Goal: Feedback & Contribution: Submit feedback/report problem

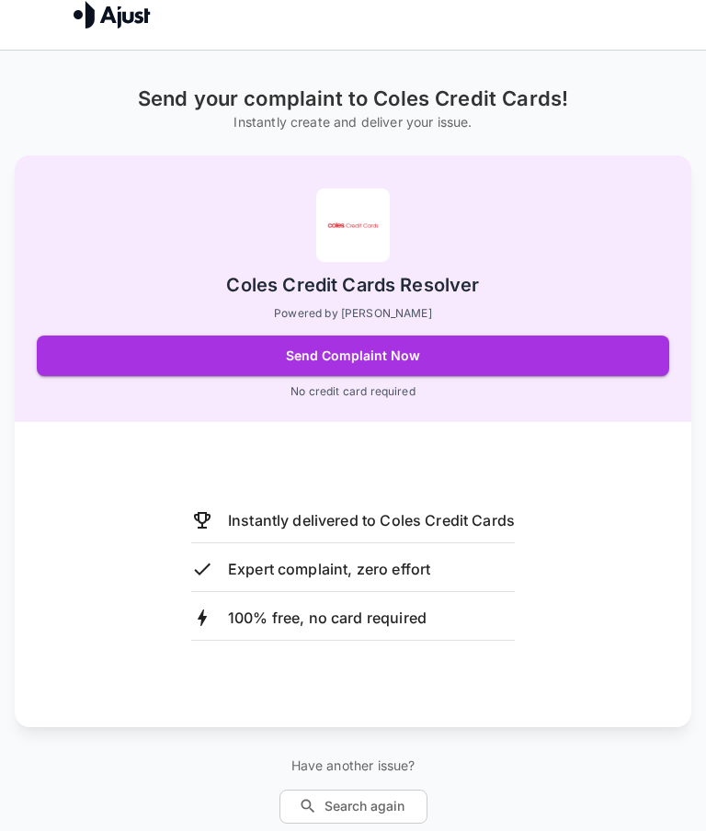
scroll to position [17, 0]
click at [139, 348] on button "Send Complaint Now" at bounding box center [353, 356] width 633 height 40
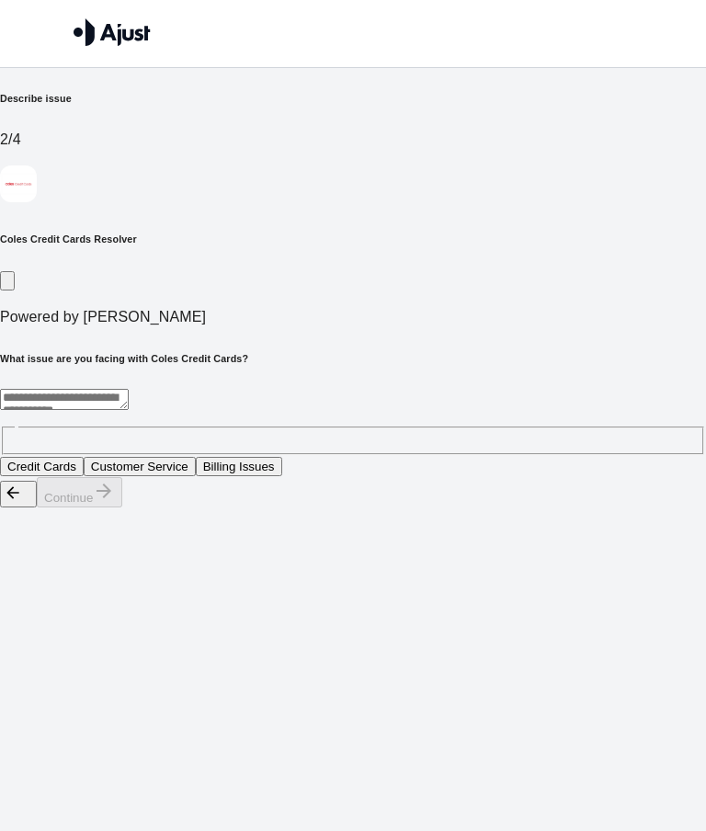
scroll to position [0, 0]
click at [52, 106] on h6 "Describe issue" at bounding box center [353, 98] width 706 height 15
click at [109, 389] on textarea at bounding box center [64, 399] width 129 height 21
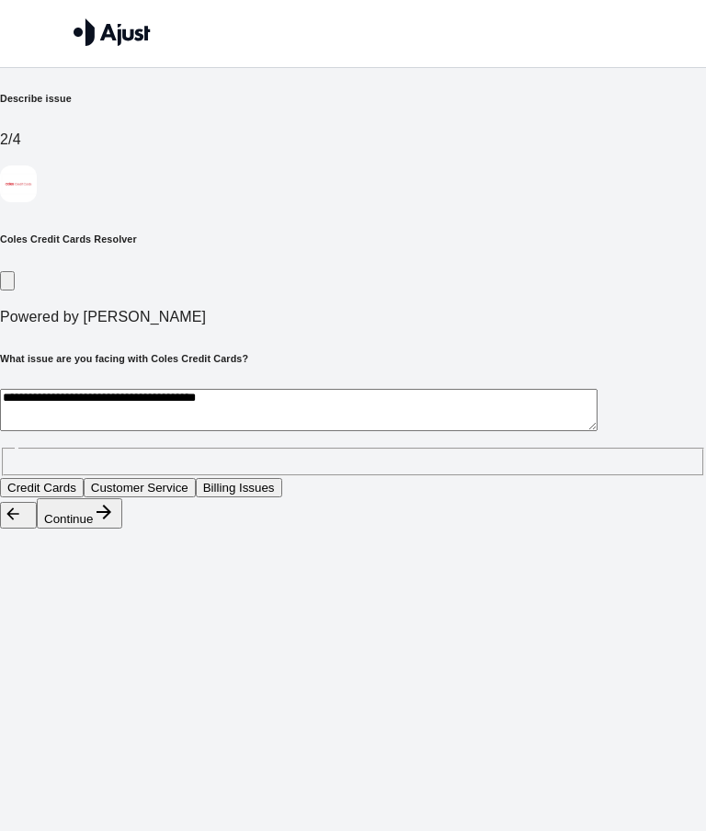
type textarea "**********"
click at [84, 478] on button "Credit Cards" at bounding box center [42, 487] width 84 height 19
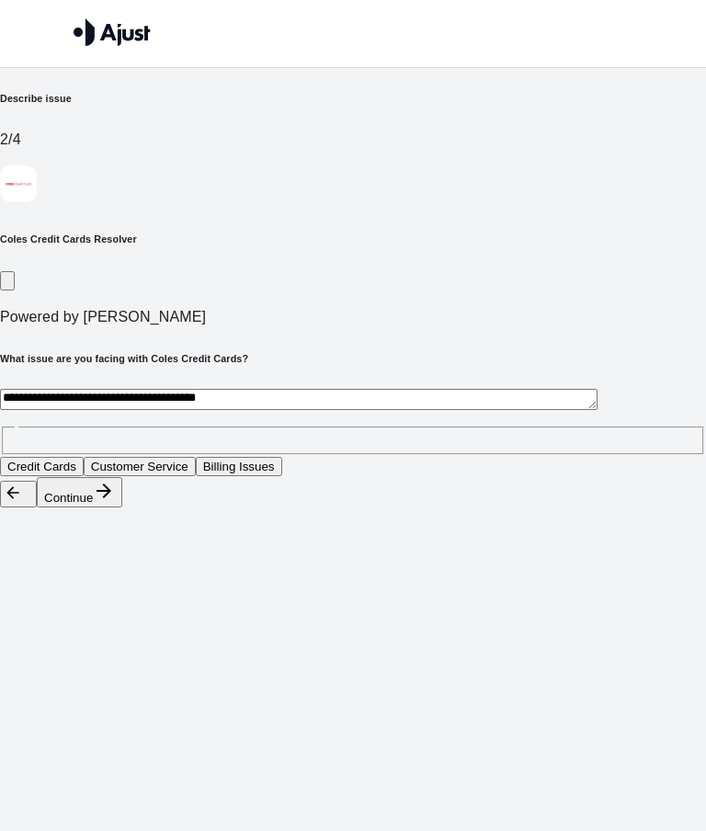
click at [122, 508] on button "Continue" at bounding box center [80, 492] width 86 height 30
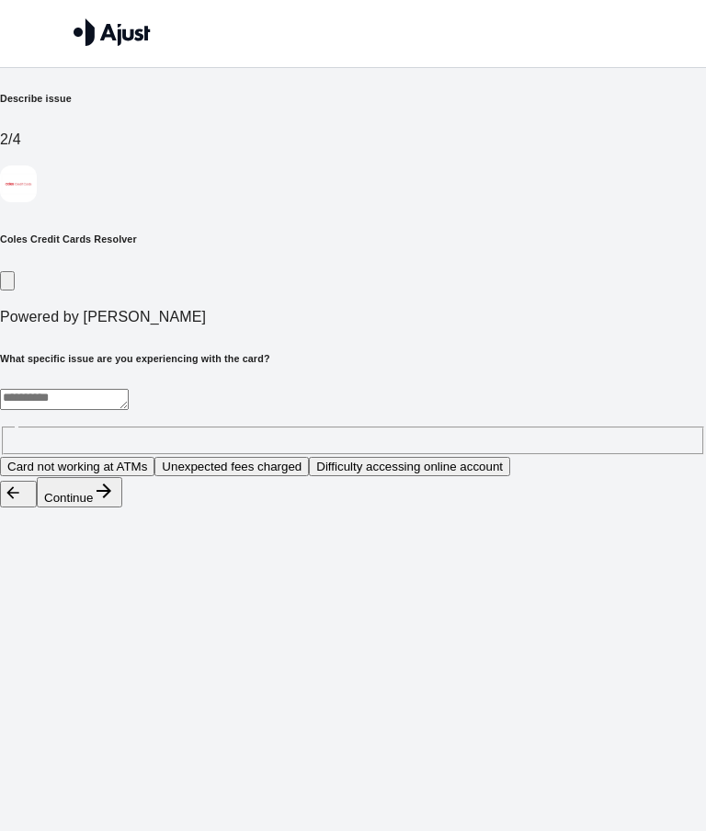
click at [129, 389] on textarea at bounding box center [64, 399] width 129 height 21
click at [309, 457] on button "Difficulty accessing online account" at bounding box center [409, 466] width 201 height 19
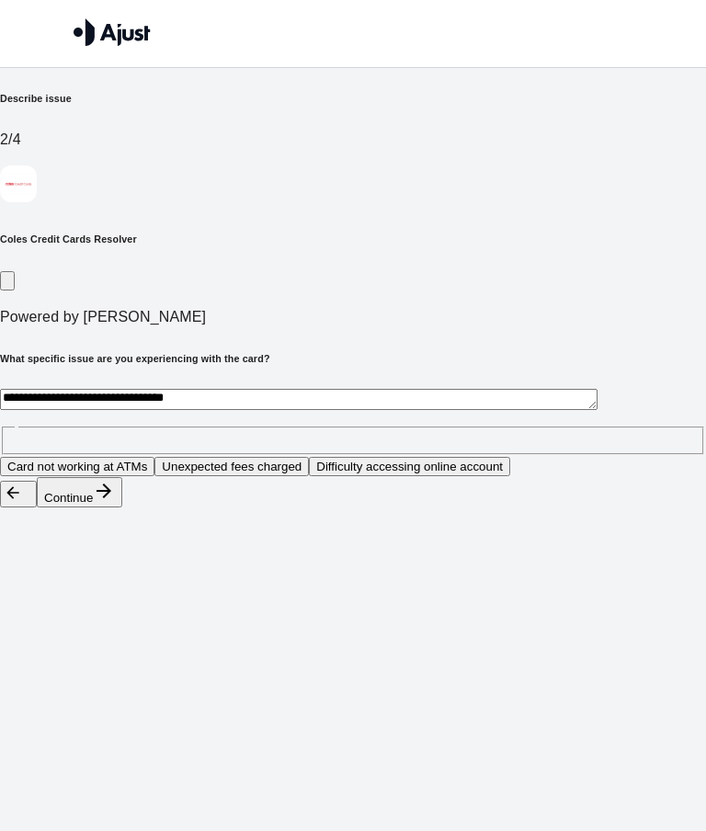
click at [625, 509] on div "Continue" at bounding box center [353, 492] width 706 height 31
click at [122, 508] on button "Continue" at bounding box center [80, 492] width 86 height 30
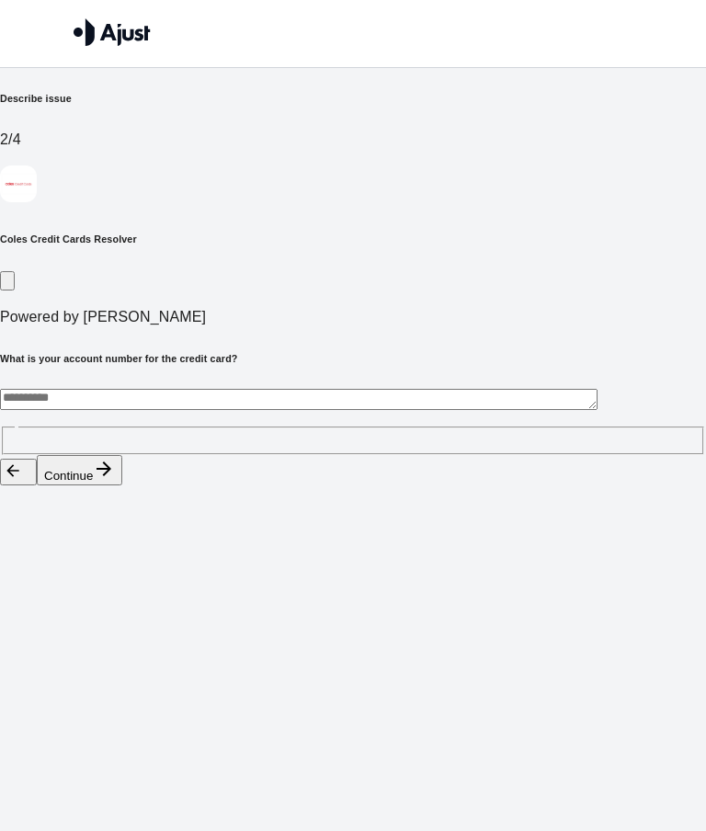
click at [109, 389] on textarea at bounding box center [299, 399] width 598 height 21
type textarea "**********"
click at [122, 455] on button "Continue" at bounding box center [80, 470] width 86 height 30
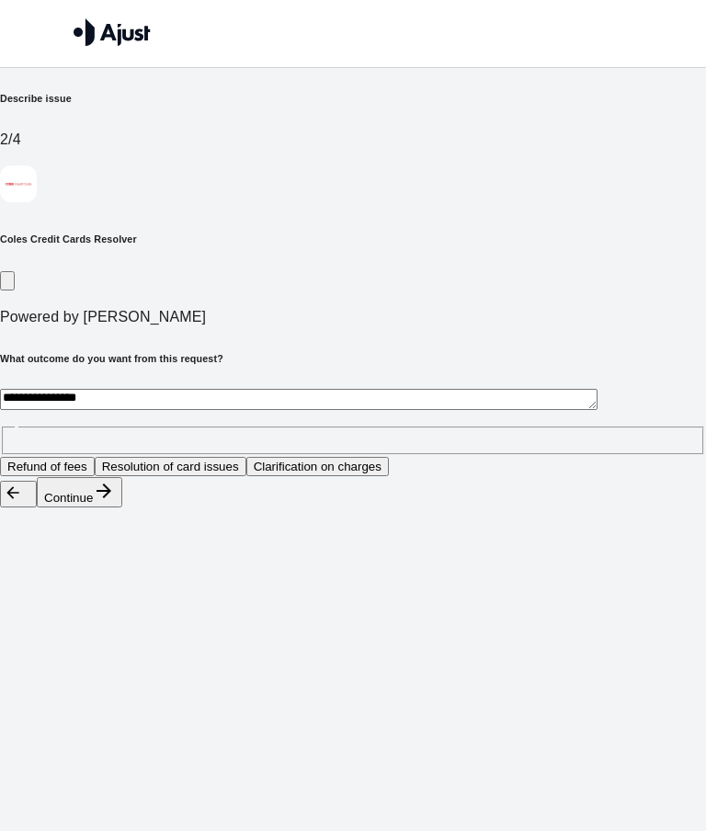
click at [246, 457] on button "Resolution of card issues" at bounding box center [171, 466] width 152 height 19
click at [115, 502] on icon "button" at bounding box center [104, 491] width 22 height 22
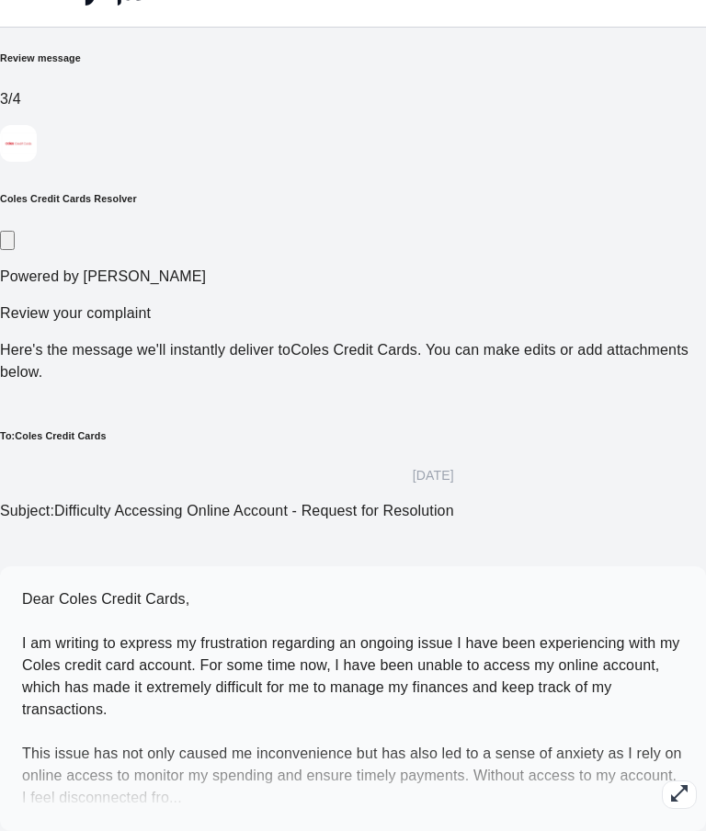
scroll to position [51, 0]
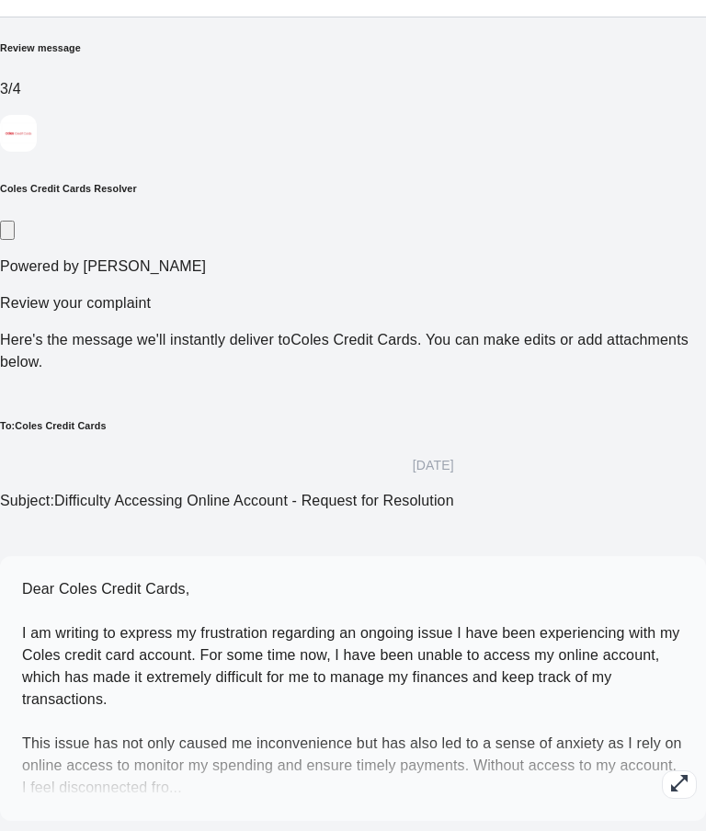
click at [671, 775] on icon "button" at bounding box center [679, 783] width 17 height 17
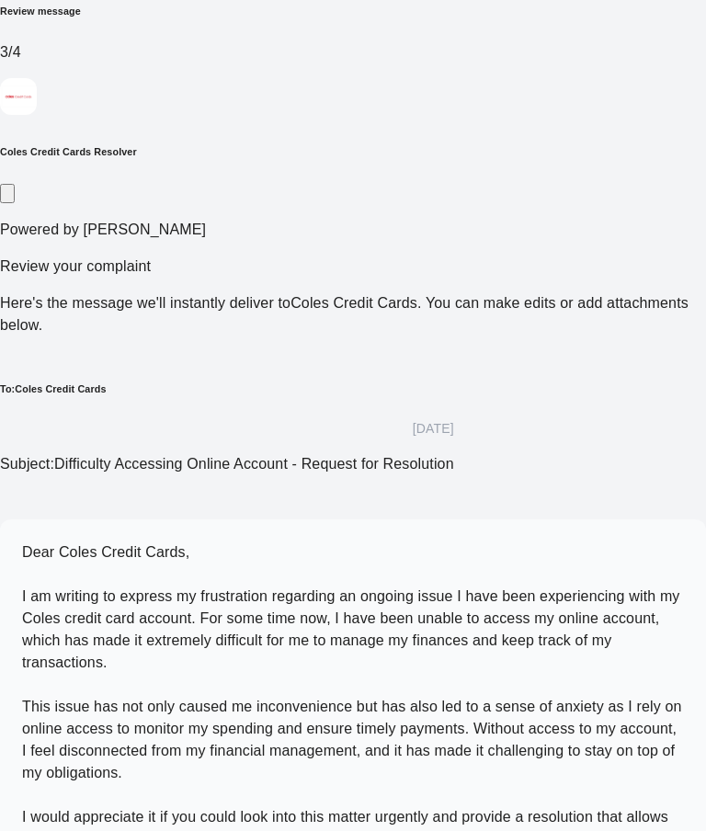
scroll to position [123, 0]
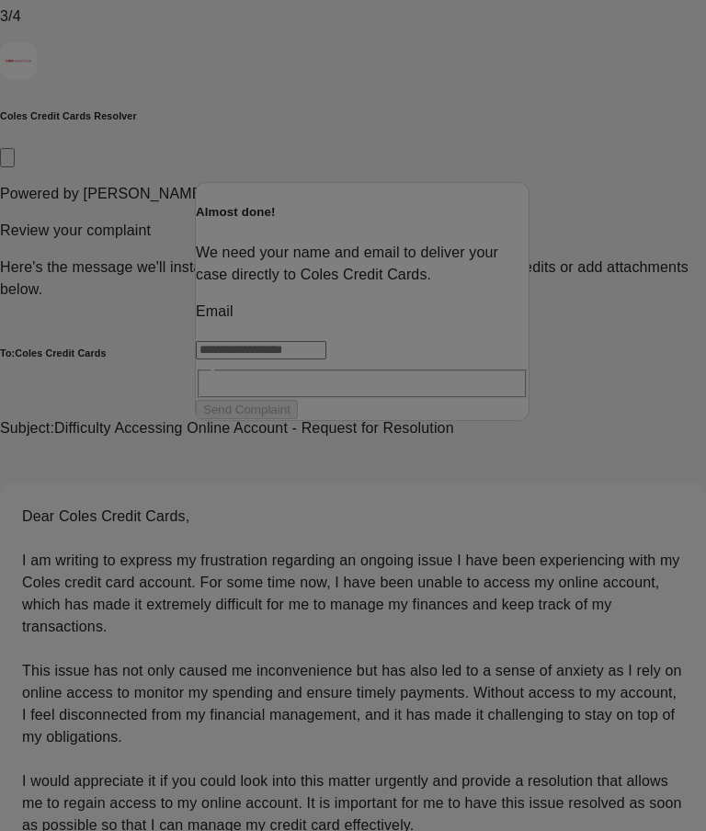
click at [327, 360] on input "text" at bounding box center [261, 350] width 131 height 18
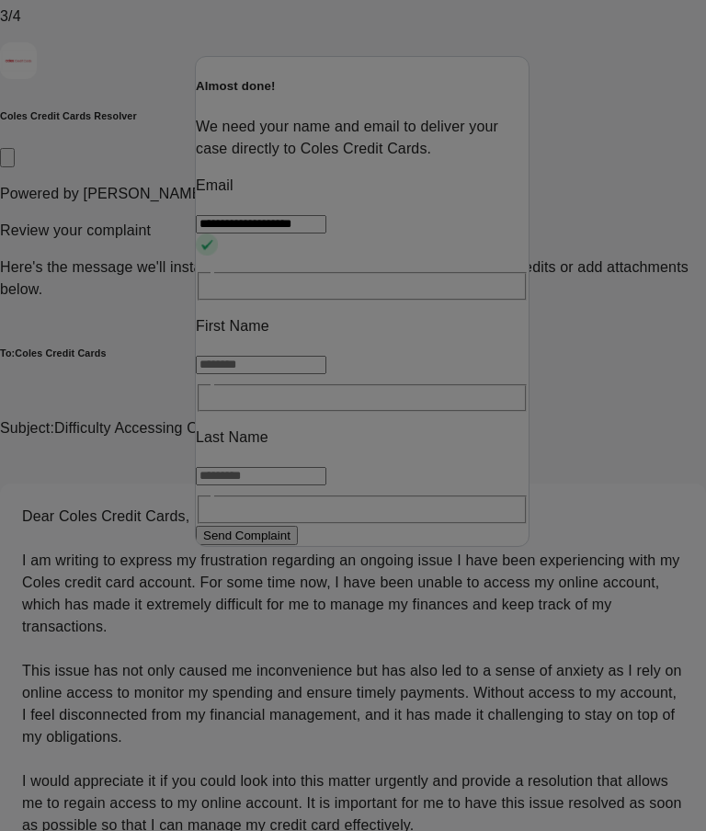
type input "**********"
click at [327, 374] on input "text" at bounding box center [261, 365] width 131 height 18
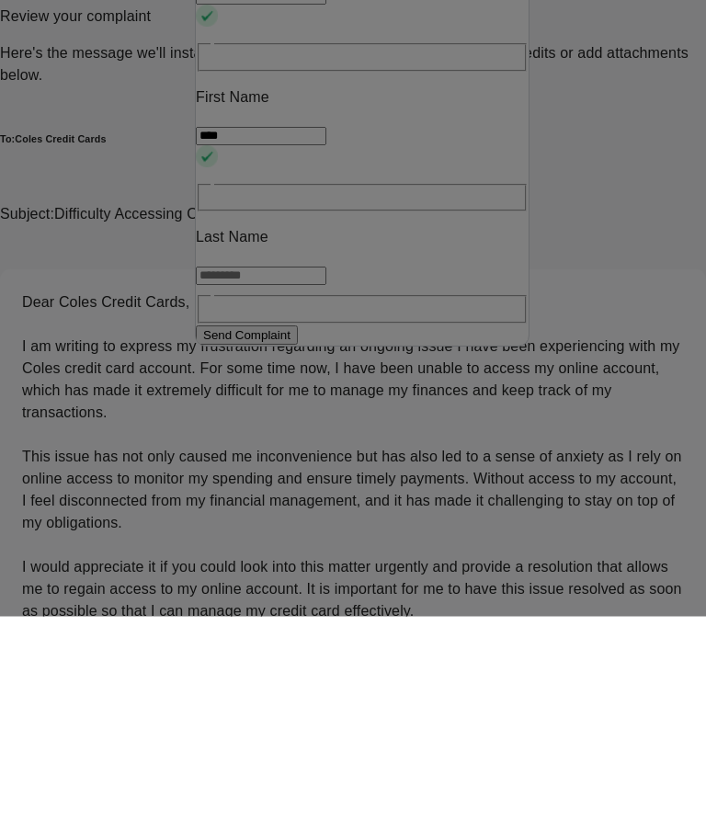
type input "****"
click at [327, 482] on input "text" at bounding box center [261, 491] width 131 height 18
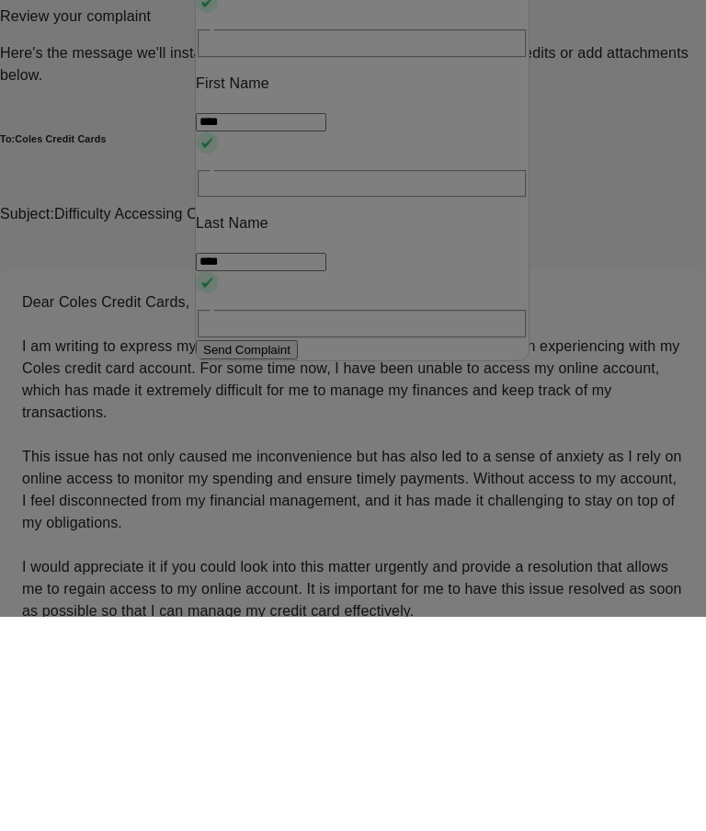
type input "*****"
click at [298, 555] on button "Send Complaint" at bounding box center [247, 564] width 102 height 19
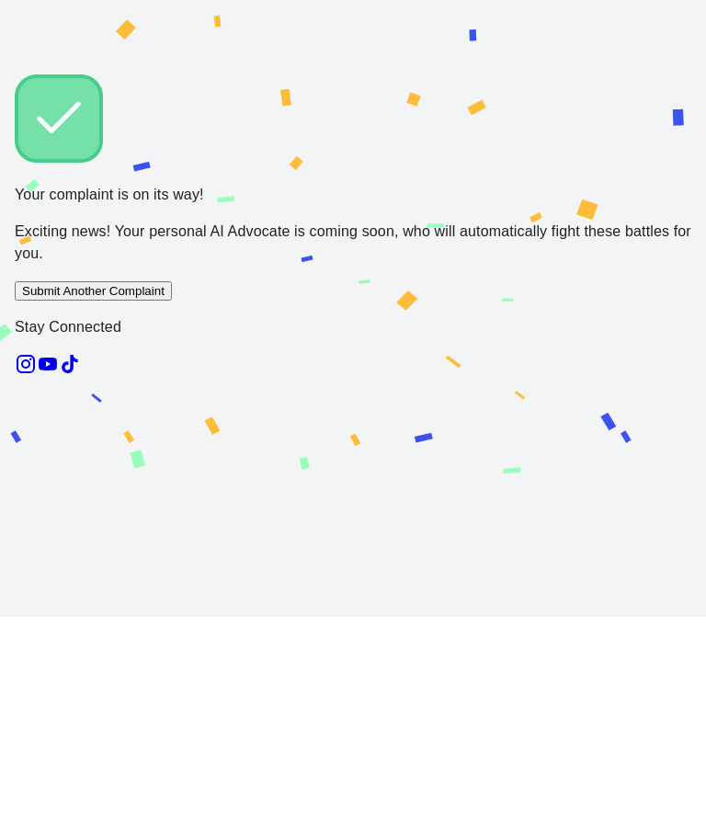
scroll to position [109, 0]
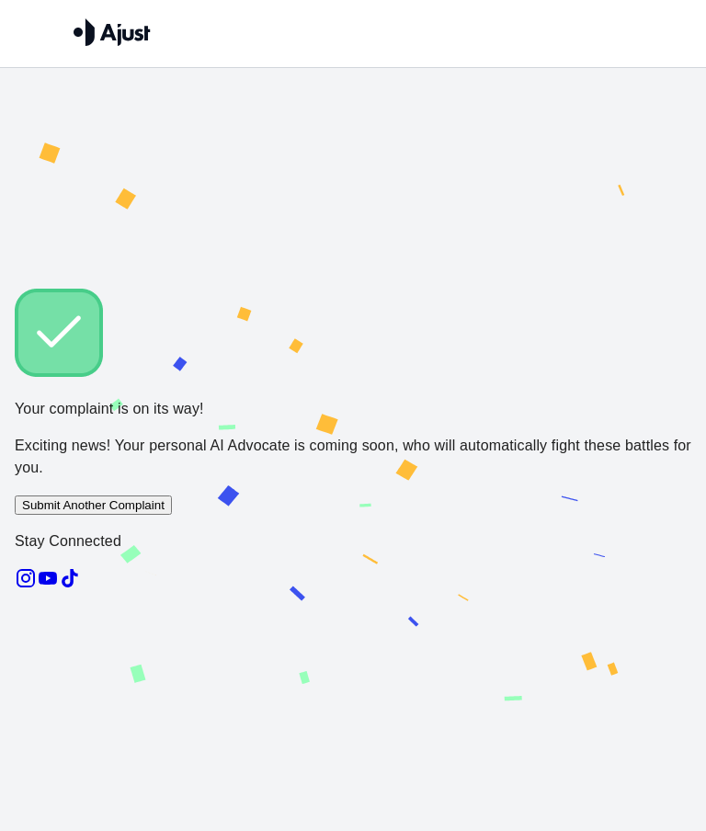
click at [529, 715] on div "Your complaint is on its way! Exciting news! Your personal AI Advocate is comin…" at bounding box center [353, 442] width 706 height 749
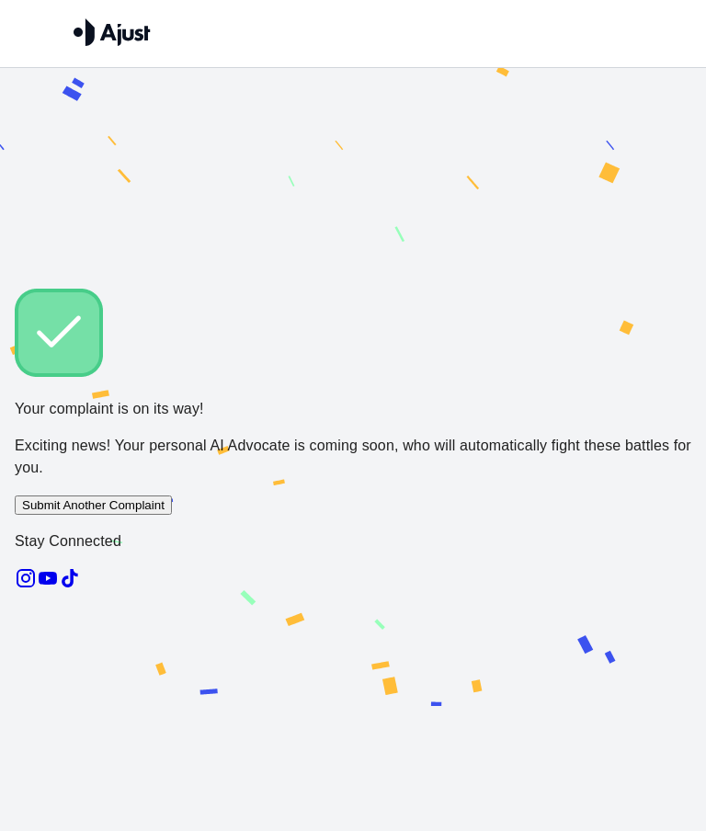
click at [664, 430] on div "Your complaint is on its way! Exciting news! Your personal AI Advocate is comin…" at bounding box center [353, 442] width 706 height 749
